Goal: Transaction & Acquisition: Purchase product/service

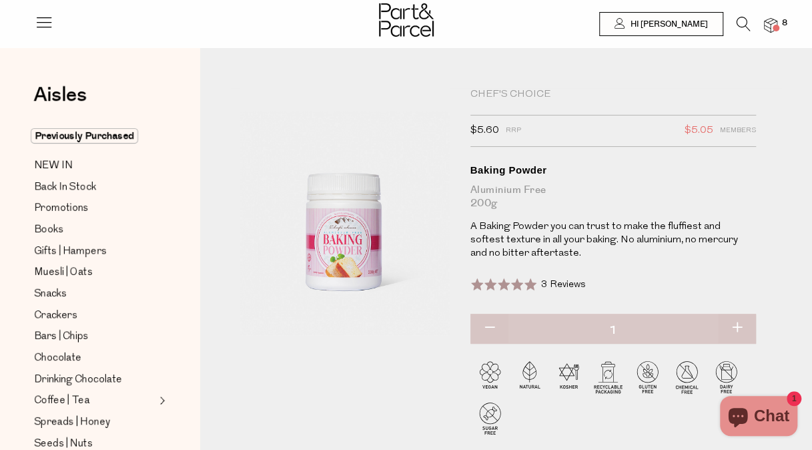
click at [737, 23] on icon at bounding box center [744, 24] width 14 height 15
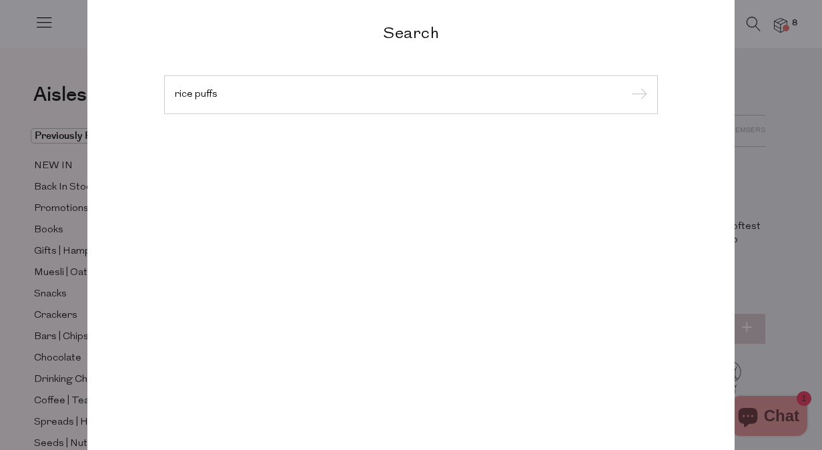
type input "rice puffs"
click at [627, 85] on input "submit" at bounding box center [637, 95] width 20 height 20
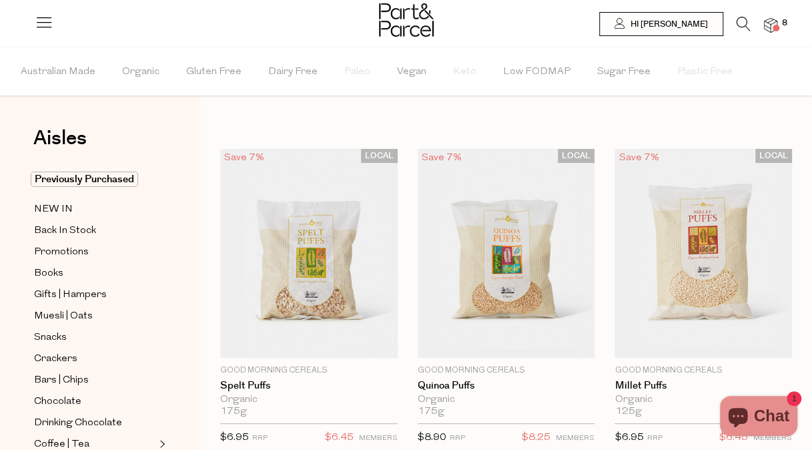
drag, startPoint x: 0, startPoint y: 0, endPoint x: 450, endPoint y: 101, distance: 460.9
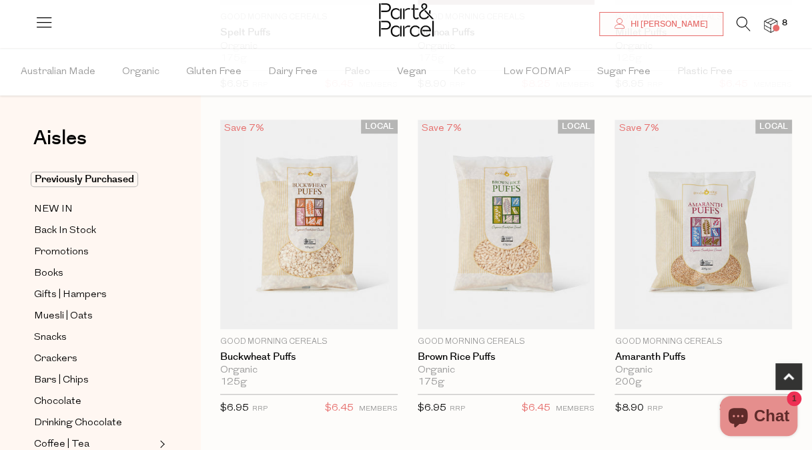
scroll to position [352, 0]
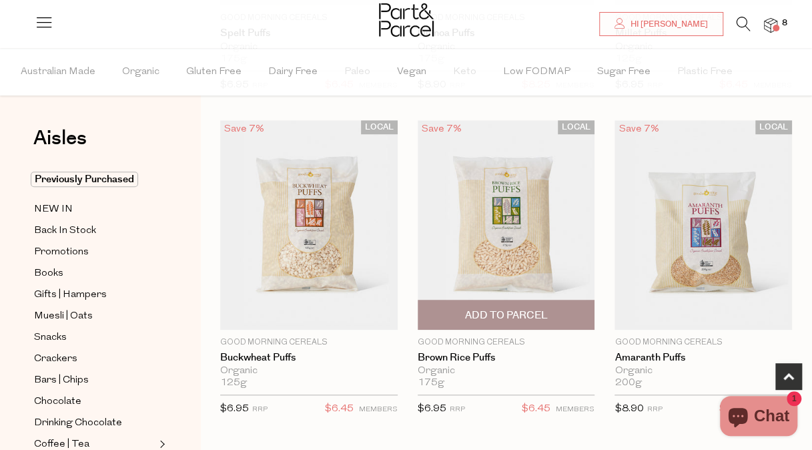
click at [511, 229] on img at bounding box center [506, 224] width 177 height 209
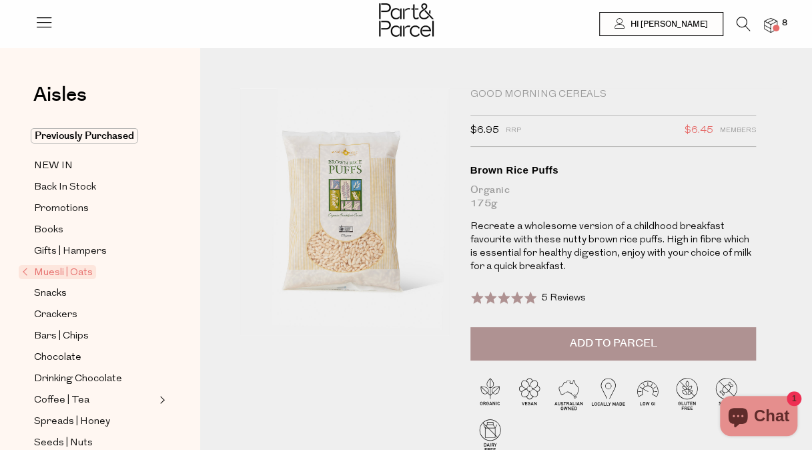
click at [770, 23] on img at bounding box center [770, 25] width 13 height 15
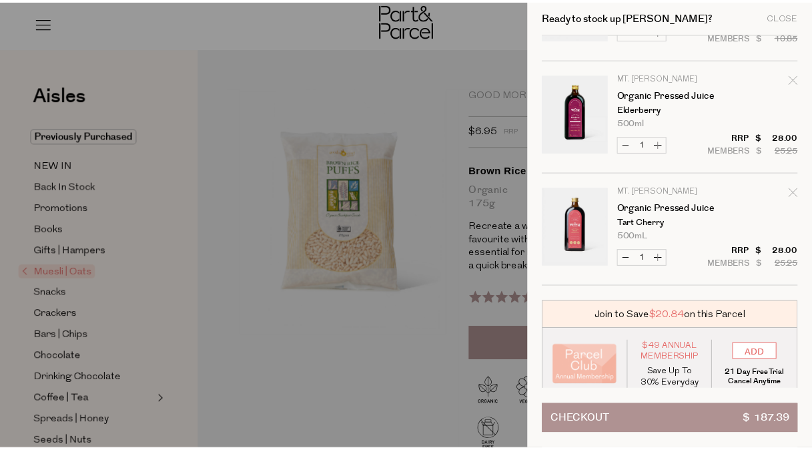
scroll to position [551, 0]
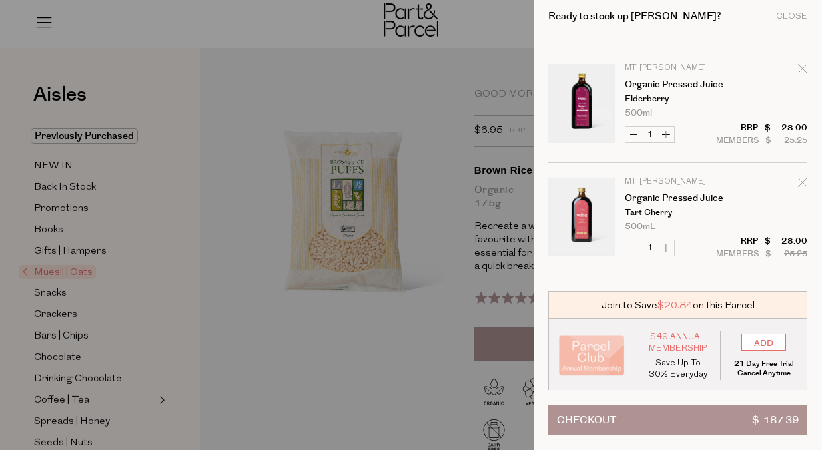
click at [336, 264] on div at bounding box center [411, 225] width 822 height 450
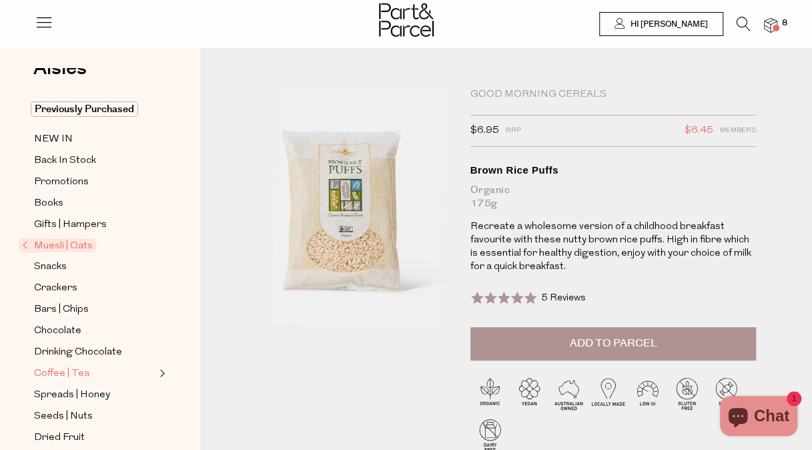
scroll to position [28, 0]
click at [93, 391] on span "Spreads | Honey" at bounding box center [72, 394] width 76 height 16
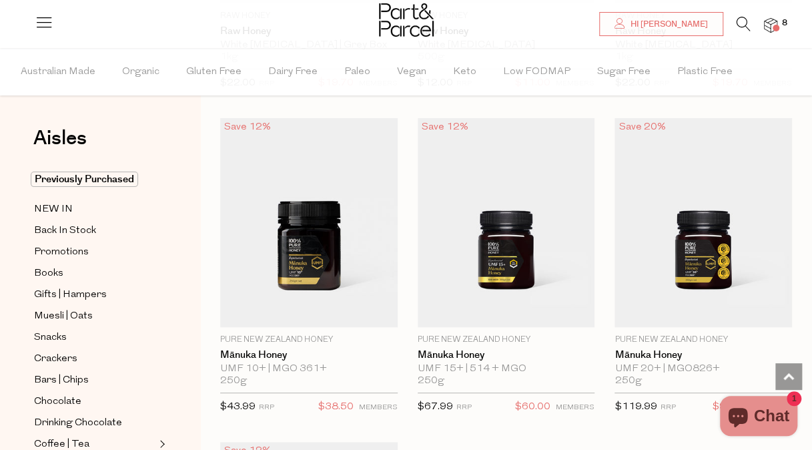
scroll to position [4914, 0]
